Goal: Check status: Check status

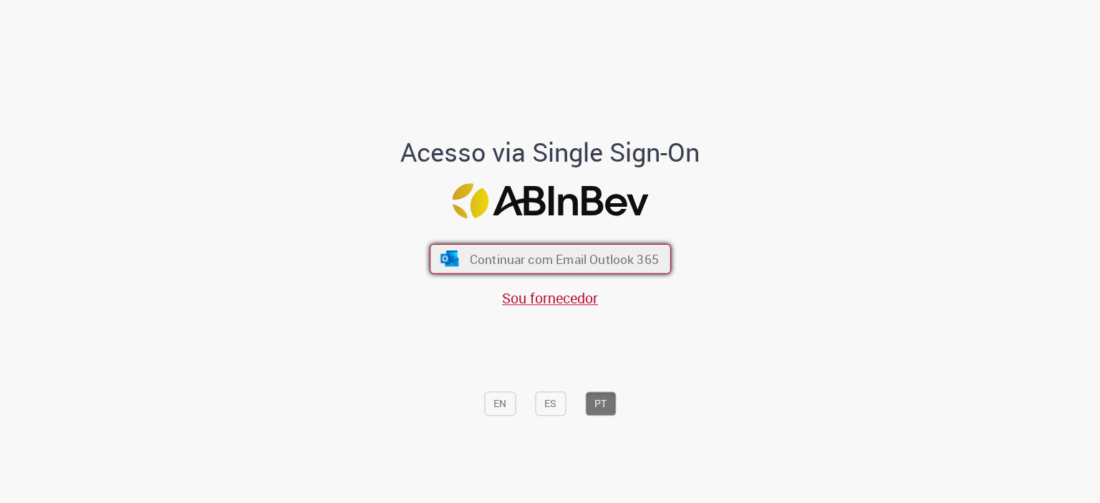
click at [518, 259] on span "Continuar com Email Outlook 365" at bounding box center [563, 259] width 189 height 16
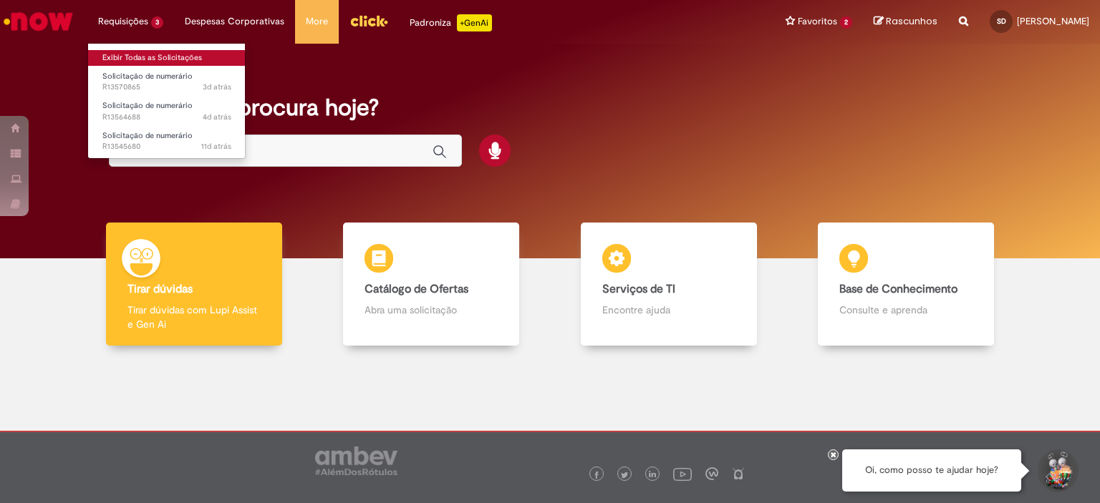
click at [121, 57] on link "Exibir Todas as Solicitações" at bounding box center [167, 58] width 158 height 16
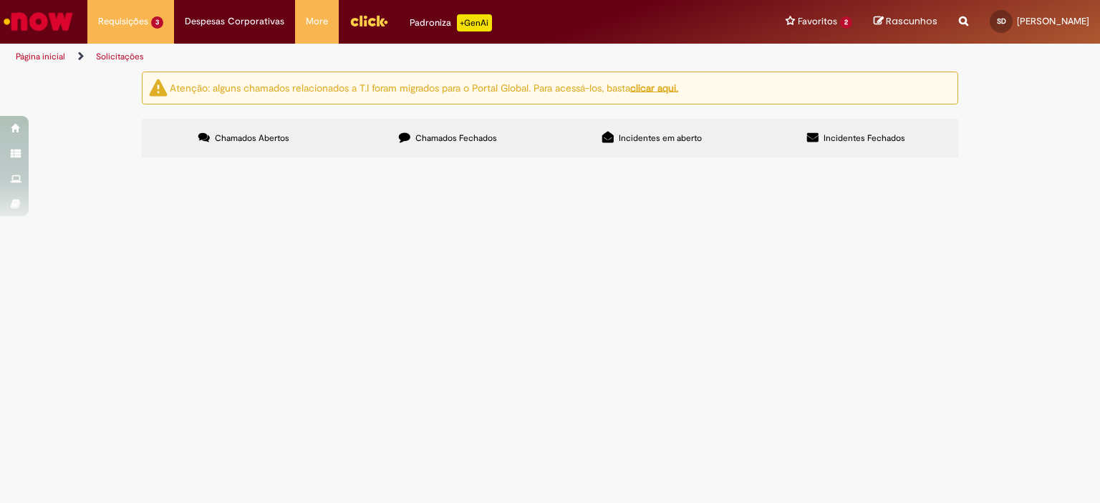
click at [0, 0] on span "Locação Inspetor - Parcela 1 e 2/12" at bounding box center [0, 0] width 0 height 0
click at [0, 0] on span "Solicitação de numerário" at bounding box center [0, 0] width 0 height 0
click at [0, 0] on span "R13545680" at bounding box center [0, 0] width 0 height 0
